Goal: Check status

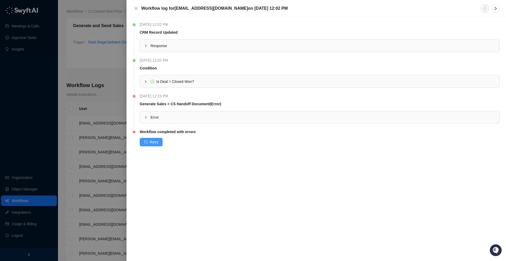
click at [154, 142] on span "Retry" at bounding box center [154, 142] width 9 height 6
click at [146, 118] on icon "collapsed" at bounding box center [146, 117] width 2 height 3
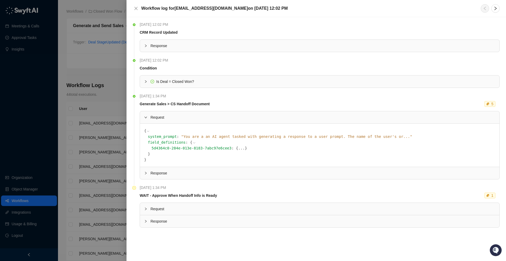
click at [154, 210] on span "Request" at bounding box center [322, 209] width 344 height 6
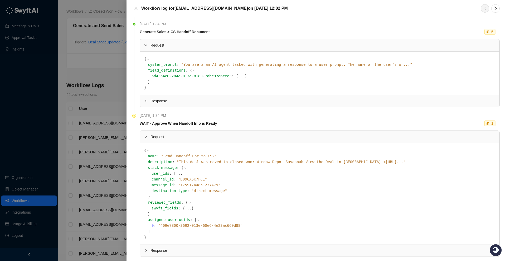
scroll to position [81, 0]
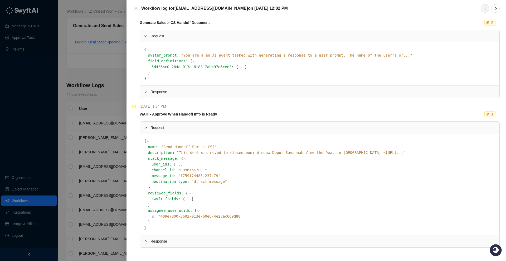
click at [173, 241] on span "Response" at bounding box center [322, 242] width 344 height 6
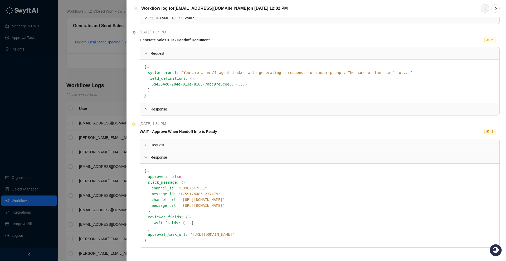
scroll to position [0, 0]
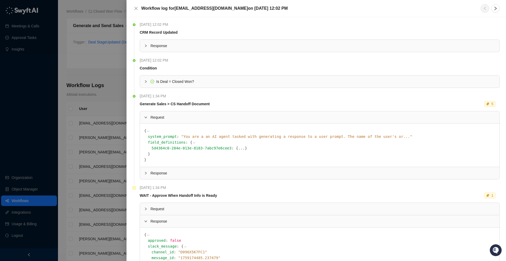
click at [166, 219] on span "Response" at bounding box center [322, 222] width 344 height 6
click at [133, 7] on button "Close" at bounding box center [136, 8] width 6 height 6
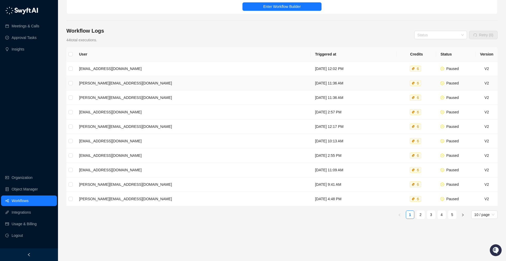
scroll to position [60, 0]
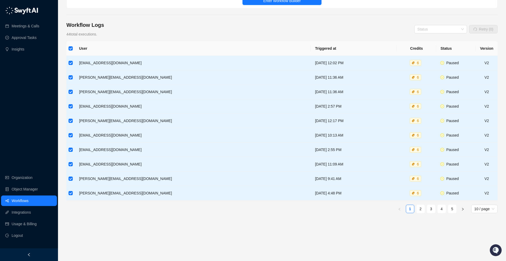
click at [139, 37] on div "Workflow Logs 44 total executions. Status Retry (0) User Triggered at Credits S…" at bounding box center [281, 139] width 431 height 236
click at [157, 36] on div "Workflow Logs 44 total executions. Status Retry (0)" at bounding box center [281, 29] width 431 height 16
